Goal: Find contact information: Find contact information

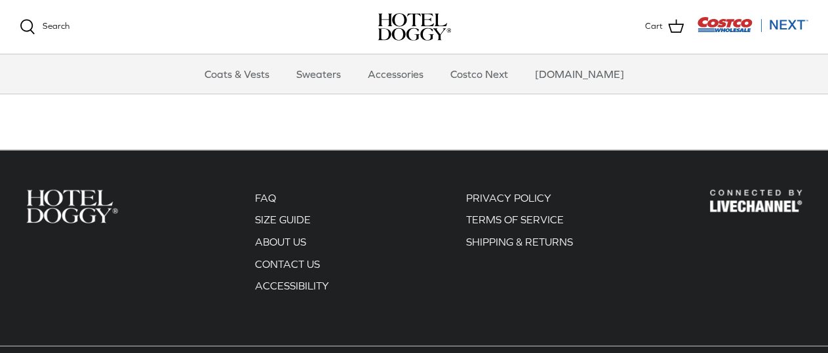
scroll to position [1773, 0]
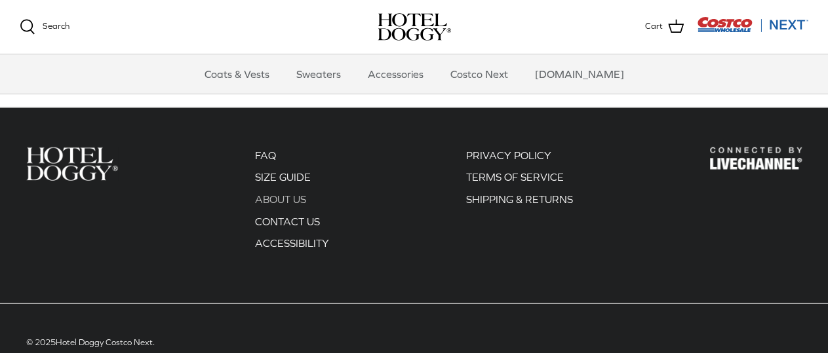
click at [294, 205] on link "ABOUT US" at bounding box center [280, 199] width 51 height 12
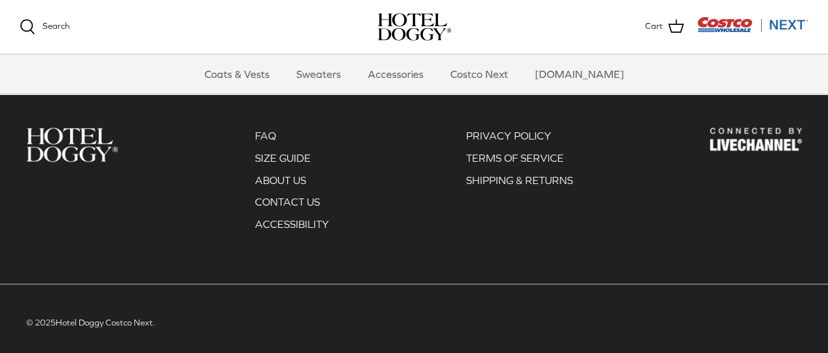
scroll to position [669, 0]
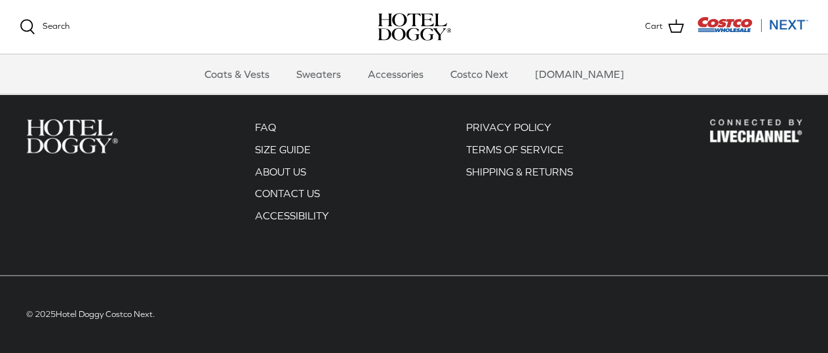
click at [243, 180] on div "FAQ SIZE GUIDE ABOUT US CONTACT US ACCESSIBILITY" at bounding box center [414, 194] width 802 height 228
click at [260, 186] on ul "FAQ SIZE GUIDE ABOUT US CONTACT US ACCESSIBILITY" at bounding box center [292, 171] width 74 height 105
click at [264, 193] on link "CONTACT US" at bounding box center [287, 194] width 65 height 12
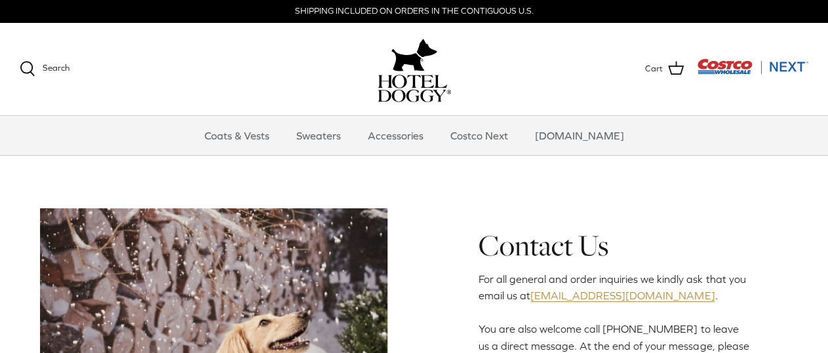
drag, startPoint x: 644, startPoint y: 308, endPoint x: 534, endPoint y: 303, distance: 110.3
click at [534, 304] on p "For all general and order inquiries we kindly ask that you email us at woof@hot…" at bounding box center [614, 329] width 271 height 117
copy p "woof@hoteldoggy.com ."
